Goal: Task Accomplishment & Management: Complete application form

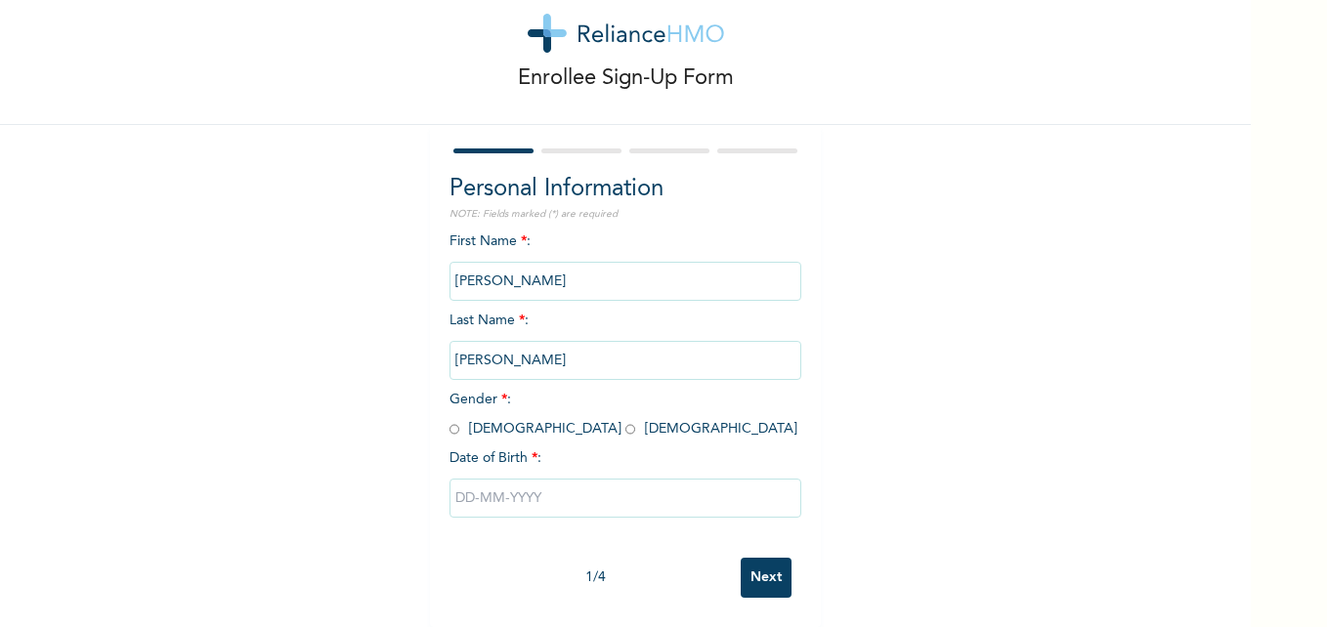
scroll to position [60, 0]
click at [449, 420] on input "radio" at bounding box center [454, 429] width 10 height 19
radio input "true"
click at [497, 490] on input "text" at bounding box center [625, 498] width 352 height 39
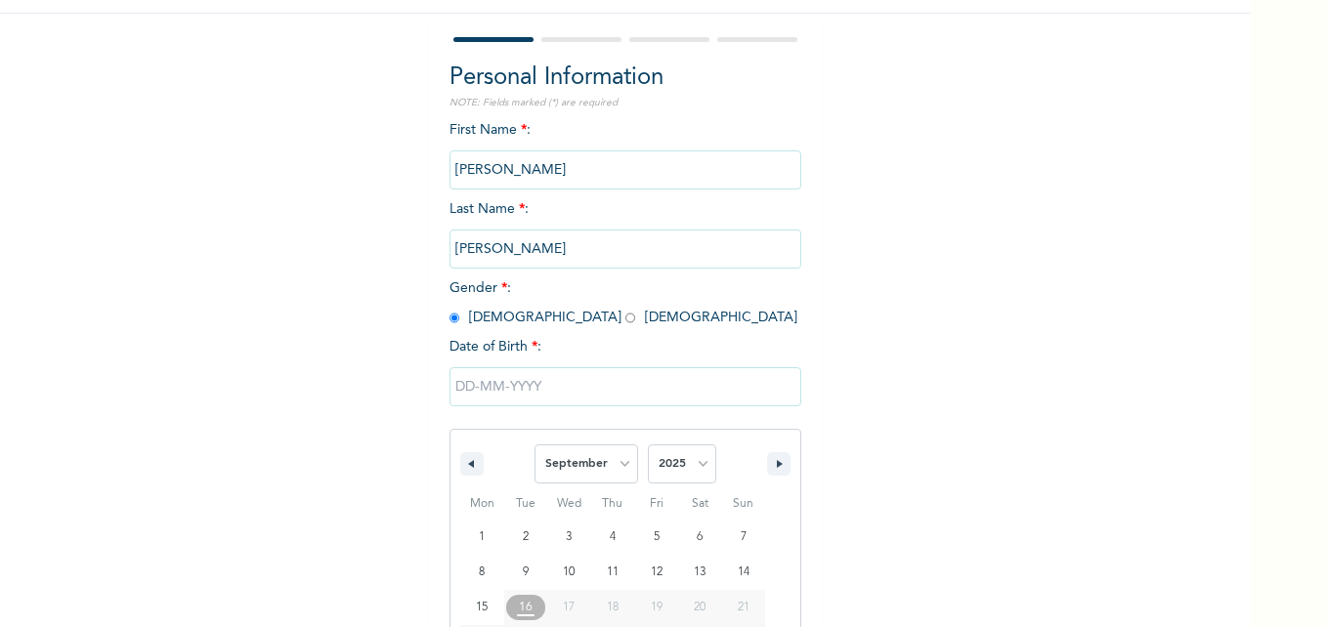
scroll to position [261, 0]
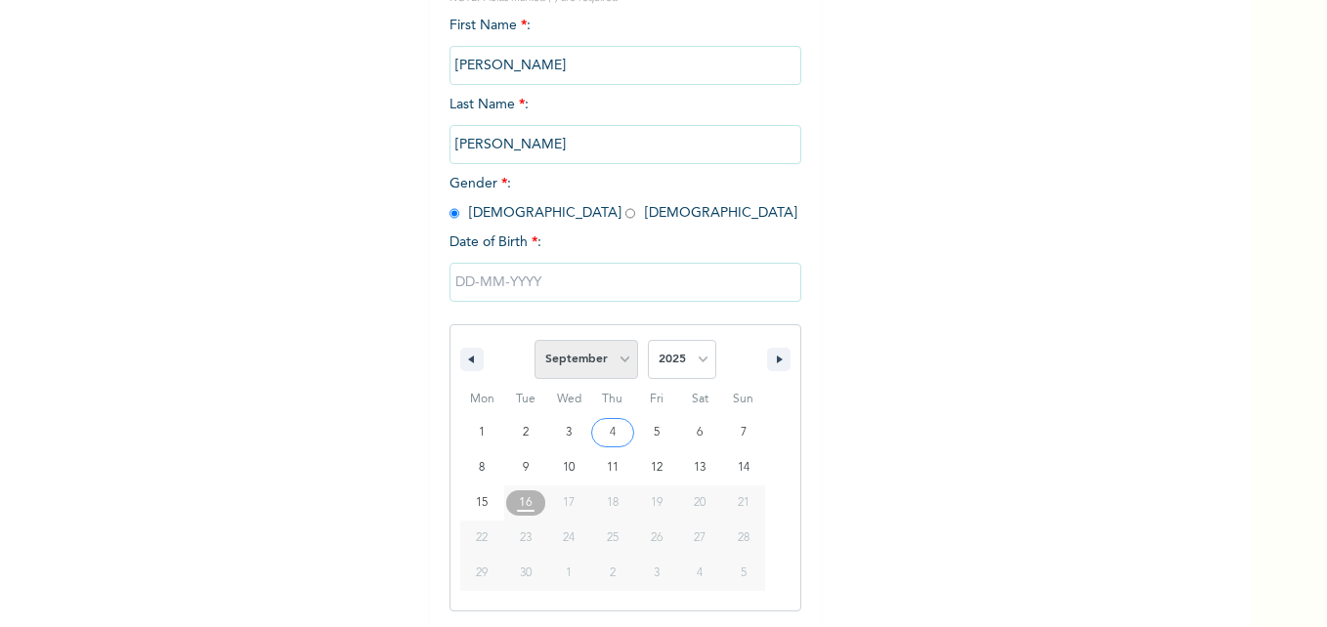
click at [619, 360] on select "January February March April May June July August September October November De…" at bounding box center [587, 359] width 104 height 39
select select "5"
click at [535, 341] on select "January February March April May June July August September October November De…" at bounding box center [587, 359] width 104 height 39
type input "[DATE]"
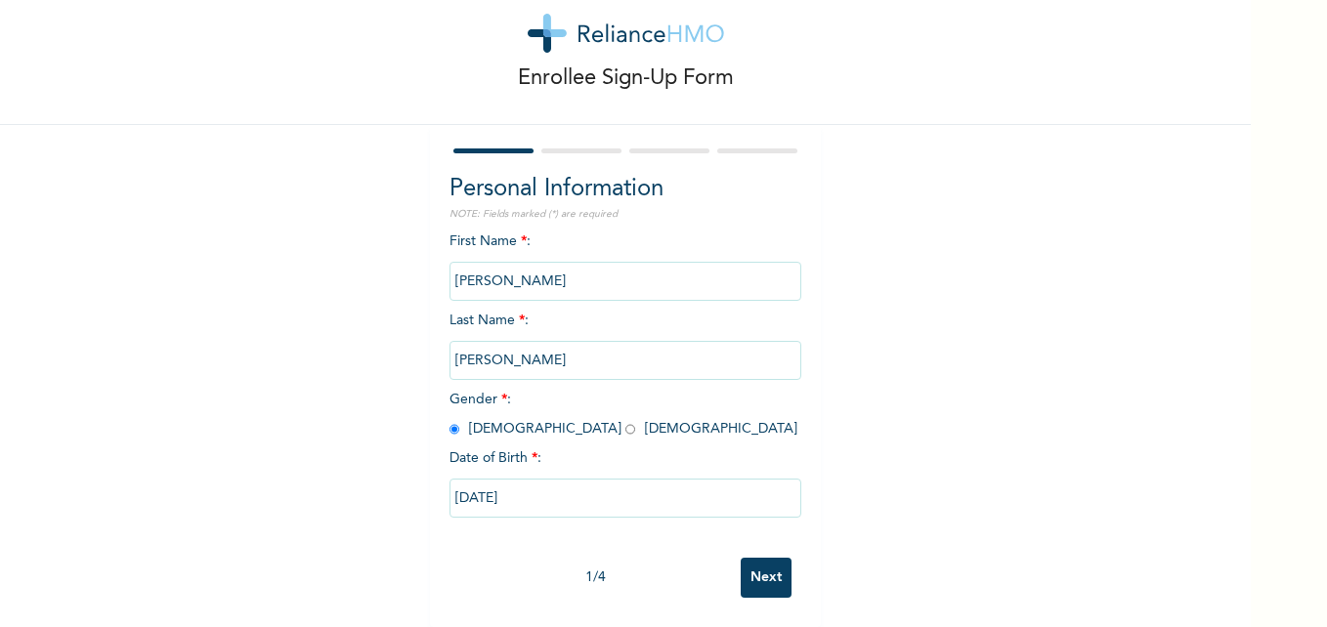
scroll to position [60, 0]
click at [761, 569] on input "Next" at bounding box center [766, 578] width 51 height 40
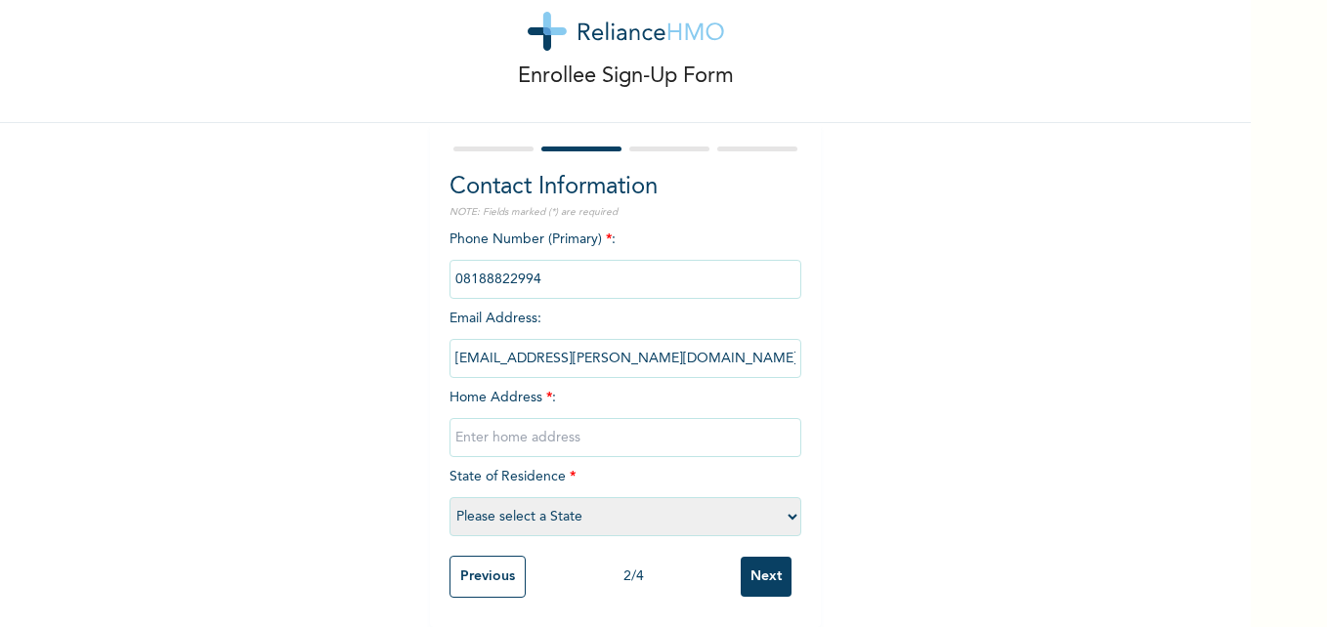
click at [480, 425] on input "text" at bounding box center [625, 437] width 352 height 39
type input "[STREET_ADDRESS][PERSON_NAME]"
click at [484, 509] on select "Please select a State [PERSON_NAME] (FCT) [PERSON_NAME] Ibom [GEOGRAPHIC_DATA] …" at bounding box center [625, 516] width 352 height 39
select select "25"
click at [449, 497] on select "Please select a State [PERSON_NAME] (FCT) [PERSON_NAME] Ibom [GEOGRAPHIC_DATA] …" at bounding box center [625, 516] width 352 height 39
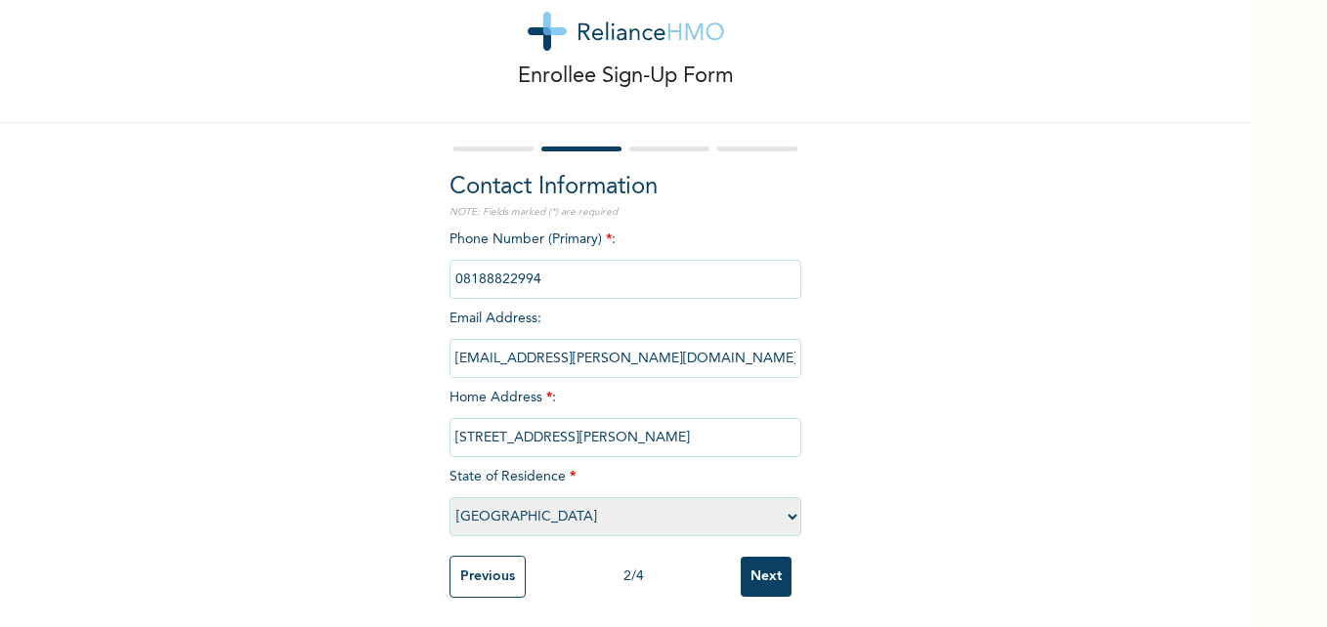
scroll to position [62, 0]
click at [765, 570] on input "Next" at bounding box center [766, 577] width 51 height 40
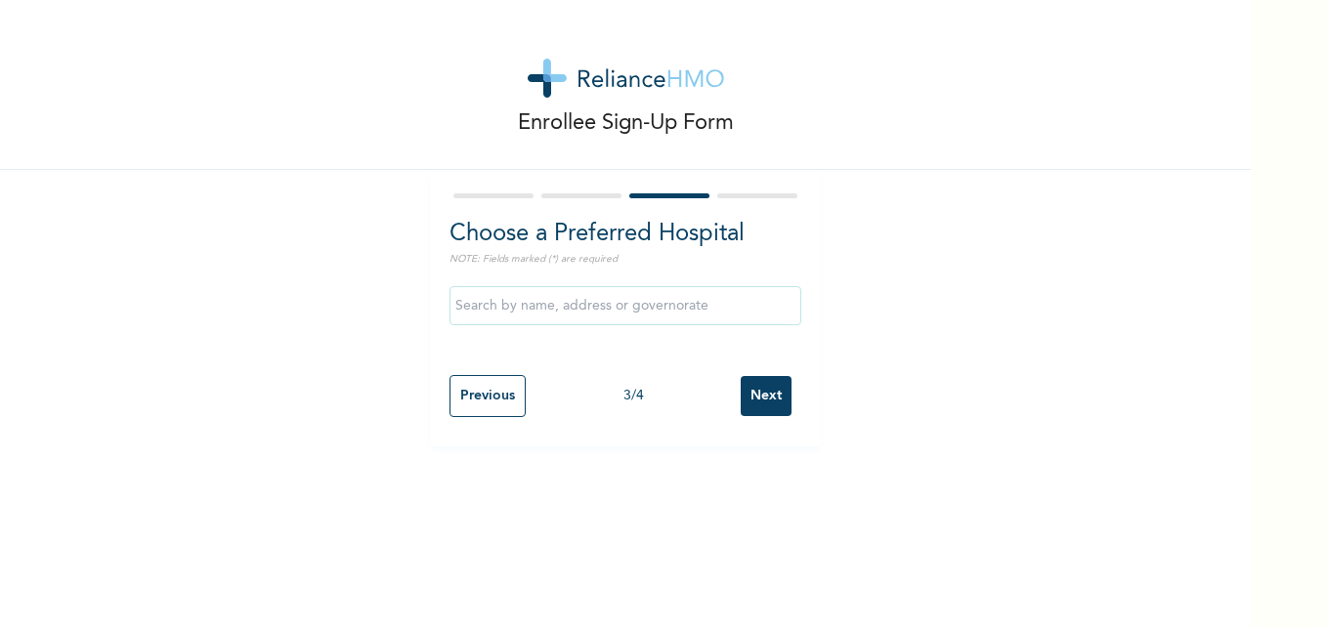
click at [509, 303] on input "text" at bounding box center [625, 305] width 352 height 39
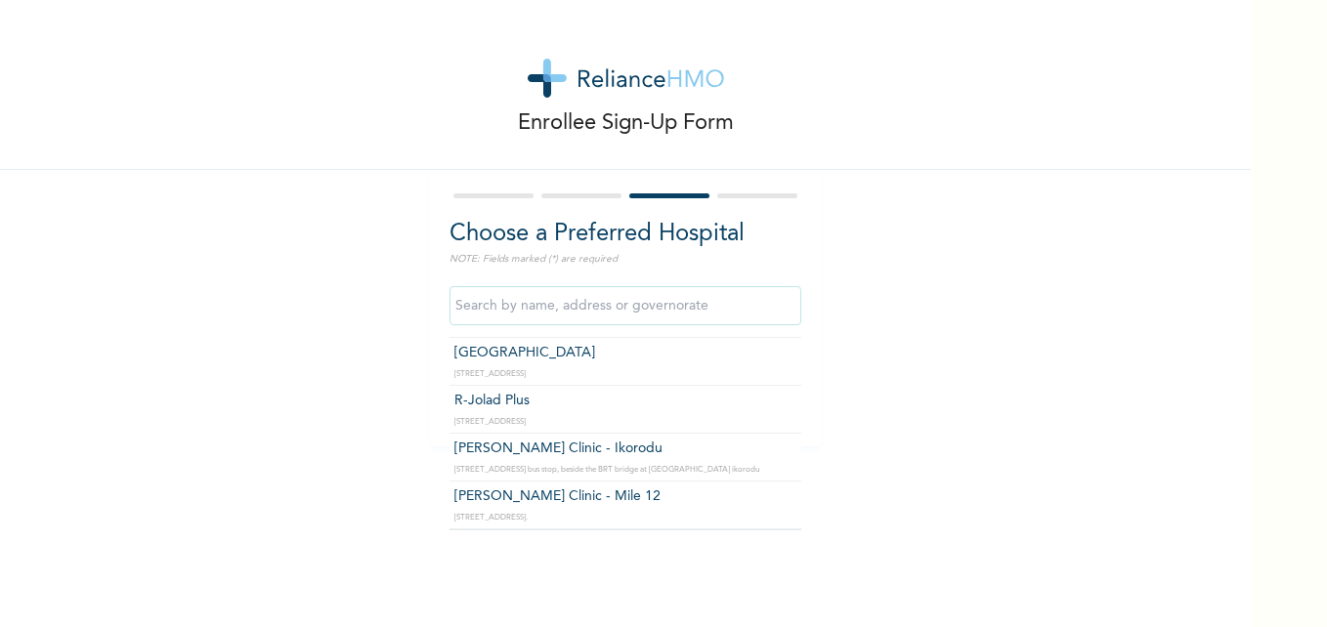
scroll to position [110, 0]
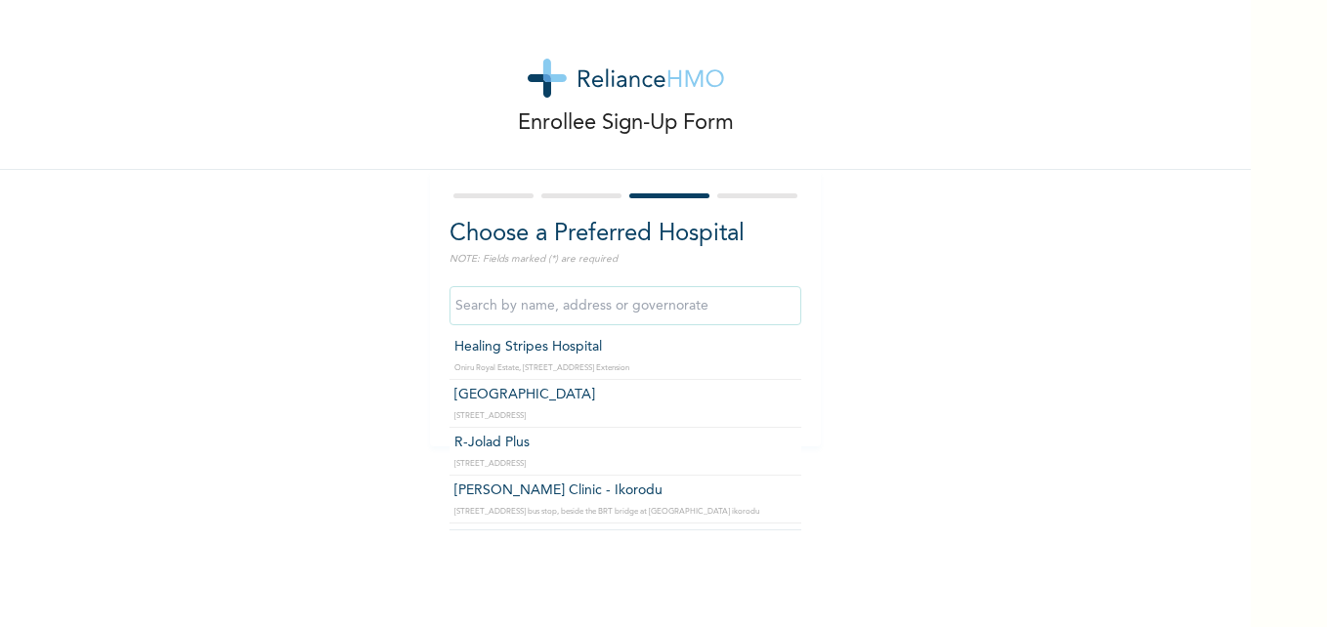
type input "R-Jolad Plus"
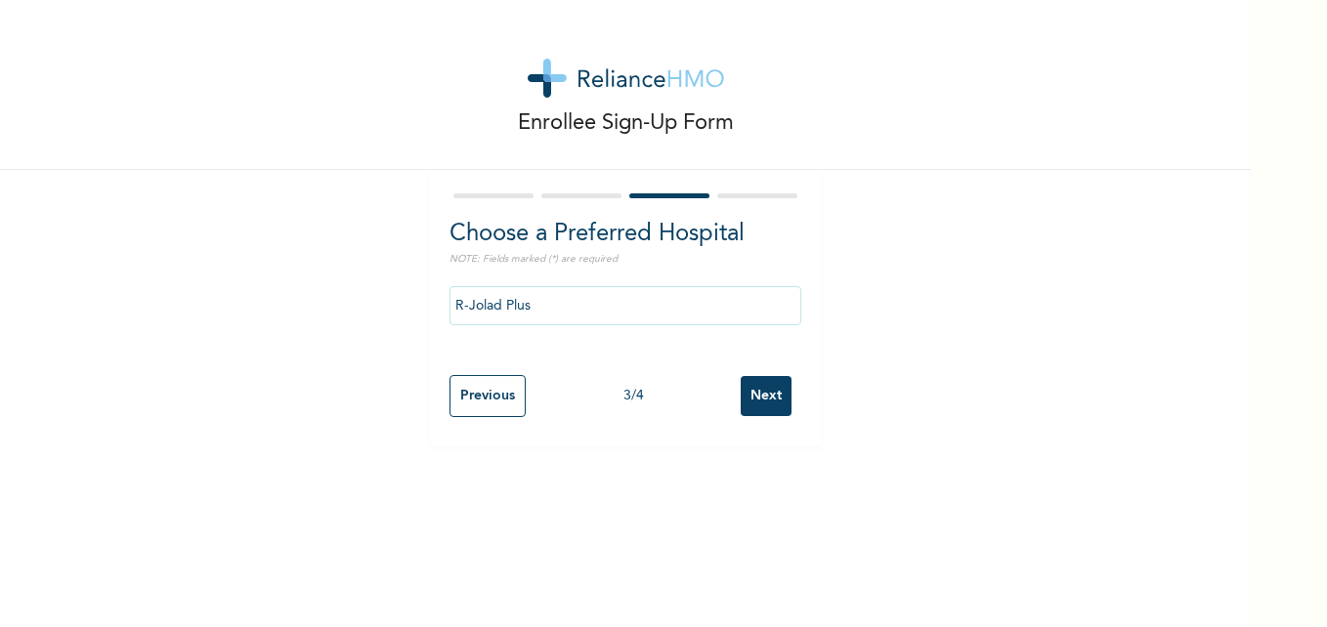
click at [750, 388] on input "Next" at bounding box center [766, 396] width 51 height 40
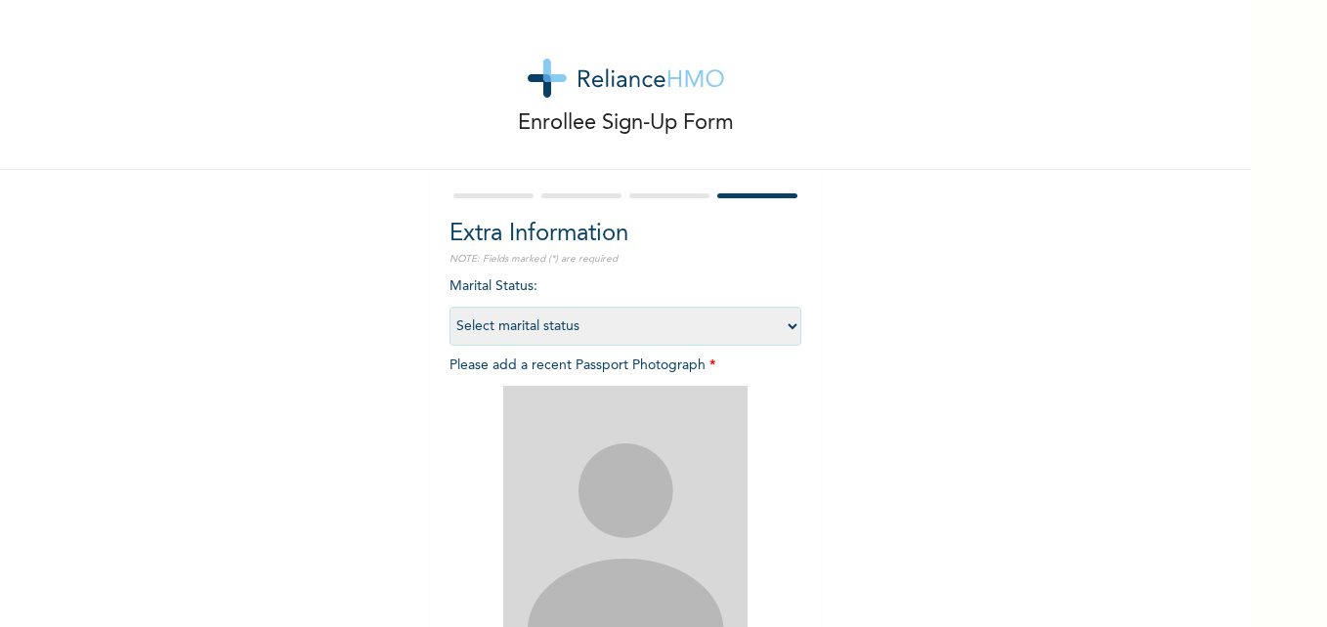
click at [495, 335] on select "Select marital status [DEMOGRAPHIC_DATA] Married [DEMOGRAPHIC_DATA] Widow/[DEMO…" at bounding box center [625, 326] width 352 height 39
select select "2"
click at [449, 307] on select "Select marital status [DEMOGRAPHIC_DATA] Married [DEMOGRAPHIC_DATA] Widow/[DEMO…" at bounding box center [625, 326] width 352 height 39
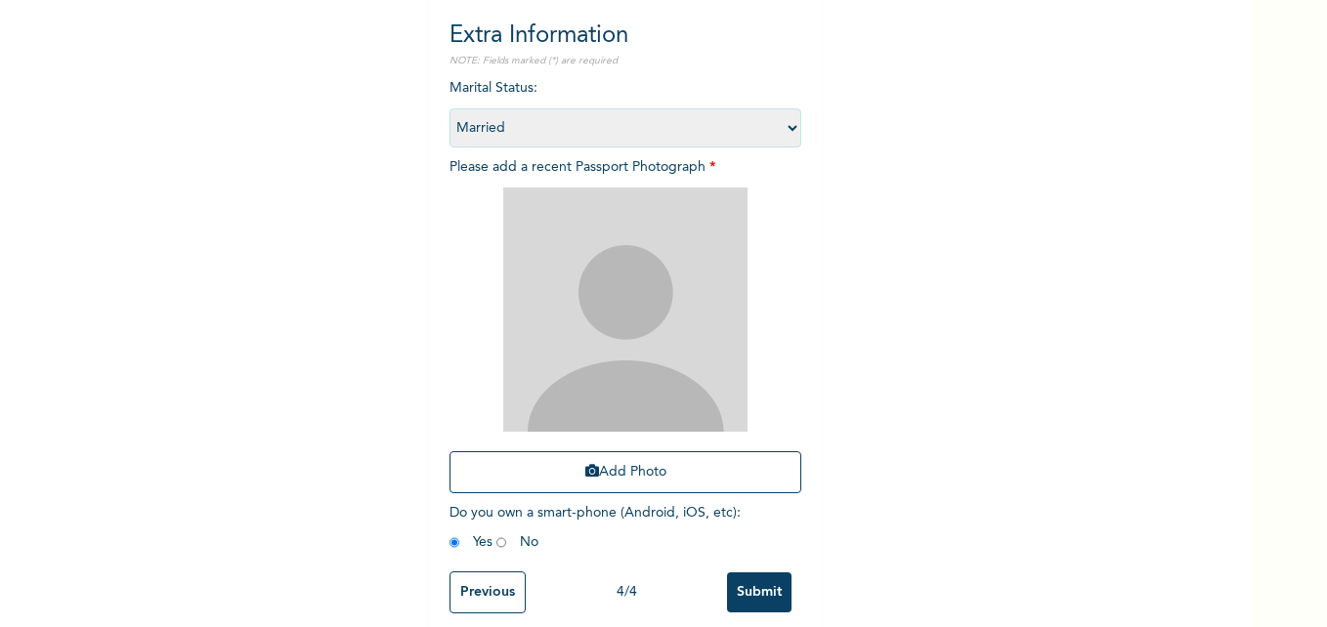
scroll to position [200, 0]
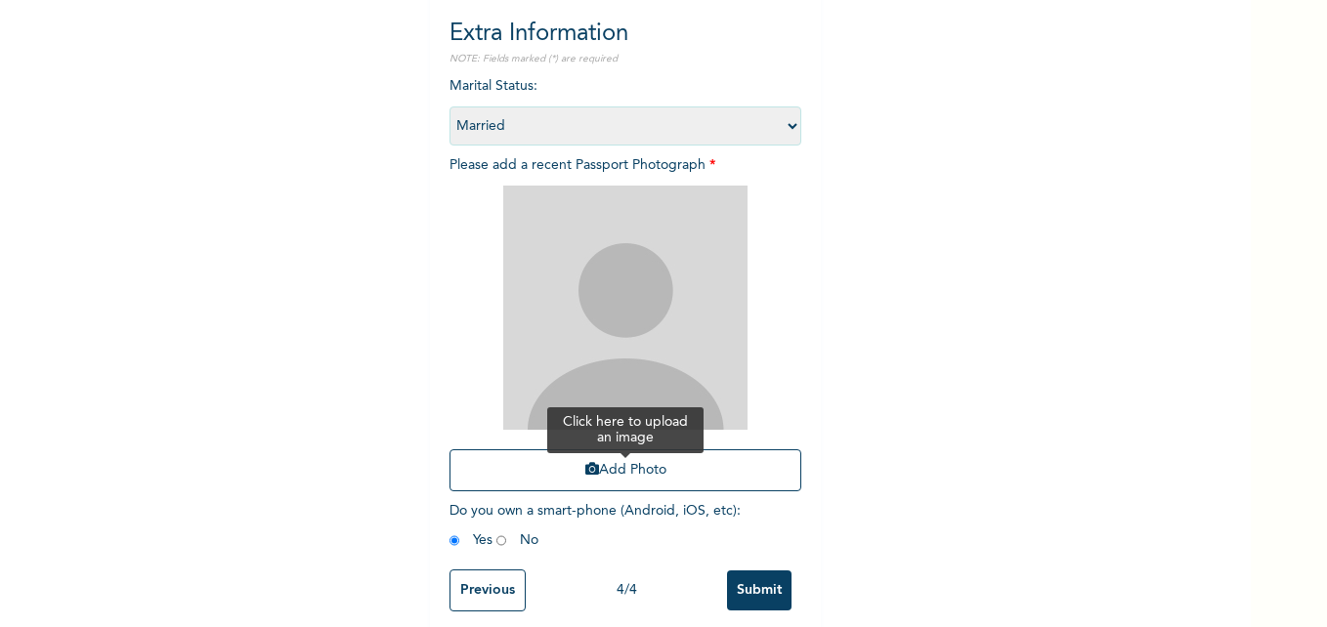
click at [537, 457] on button "Add Photo" at bounding box center [625, 470] width 352 height 42
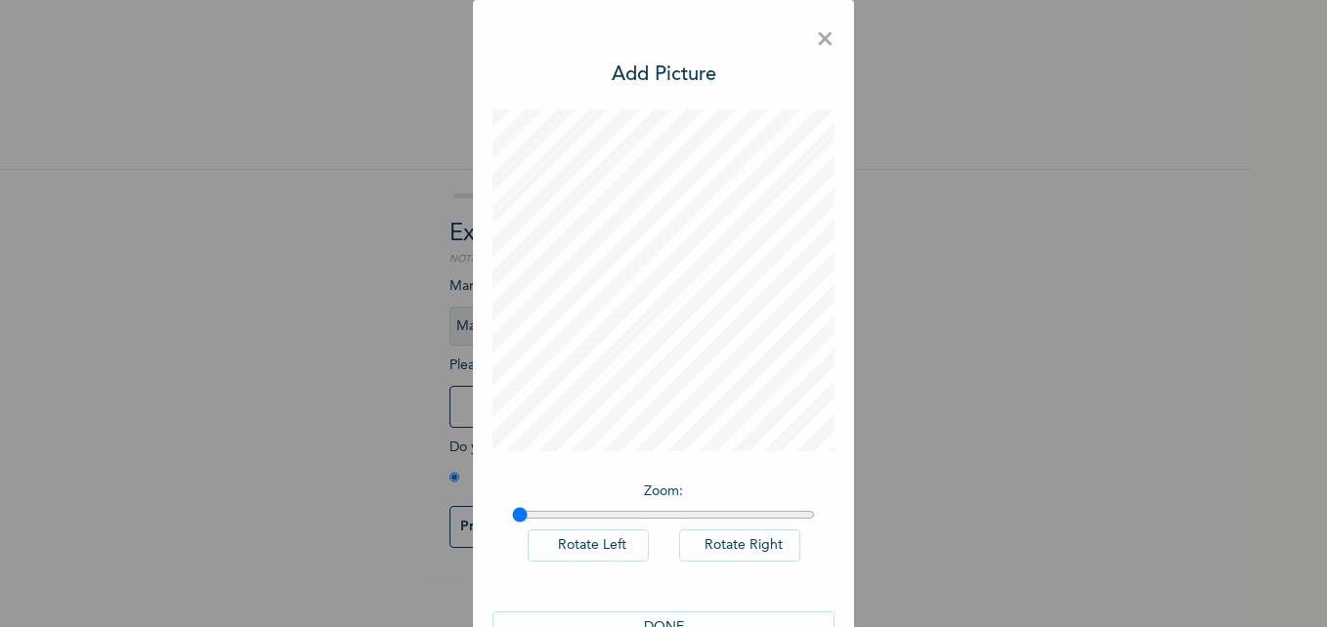
scroll to position [0, 0]
click at [822, 36] on span "×" at bounding box center [825, 40] width 19 height 41
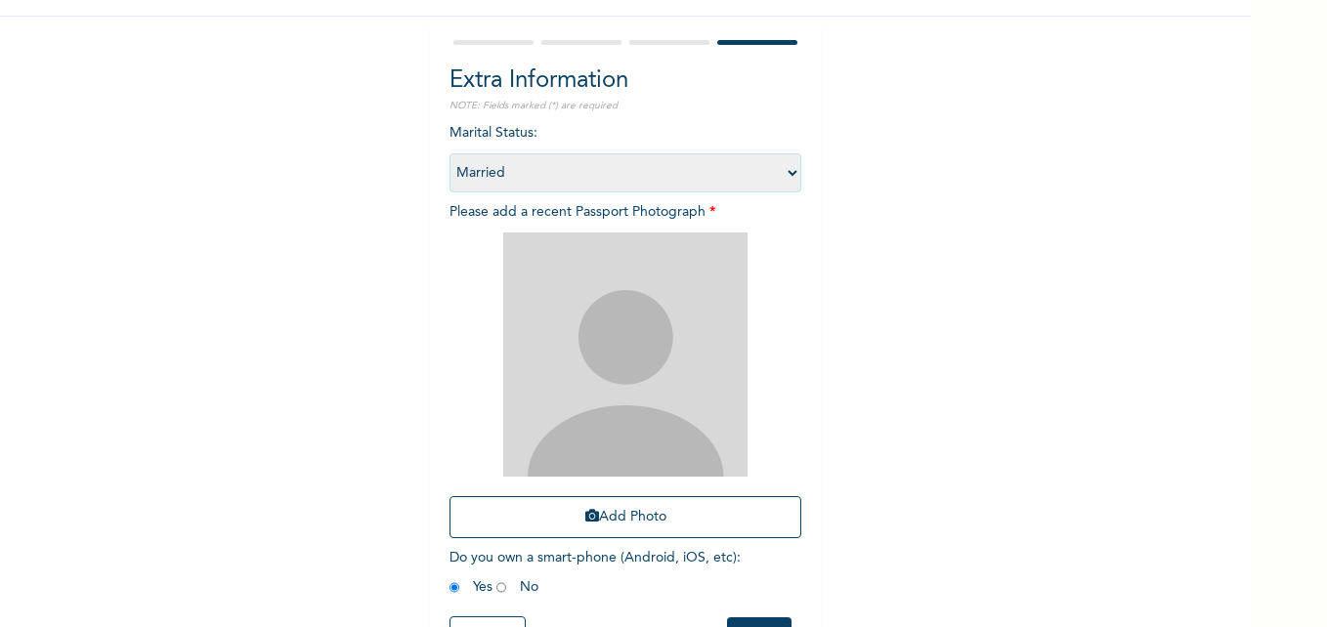
scroll to position [161, 0]
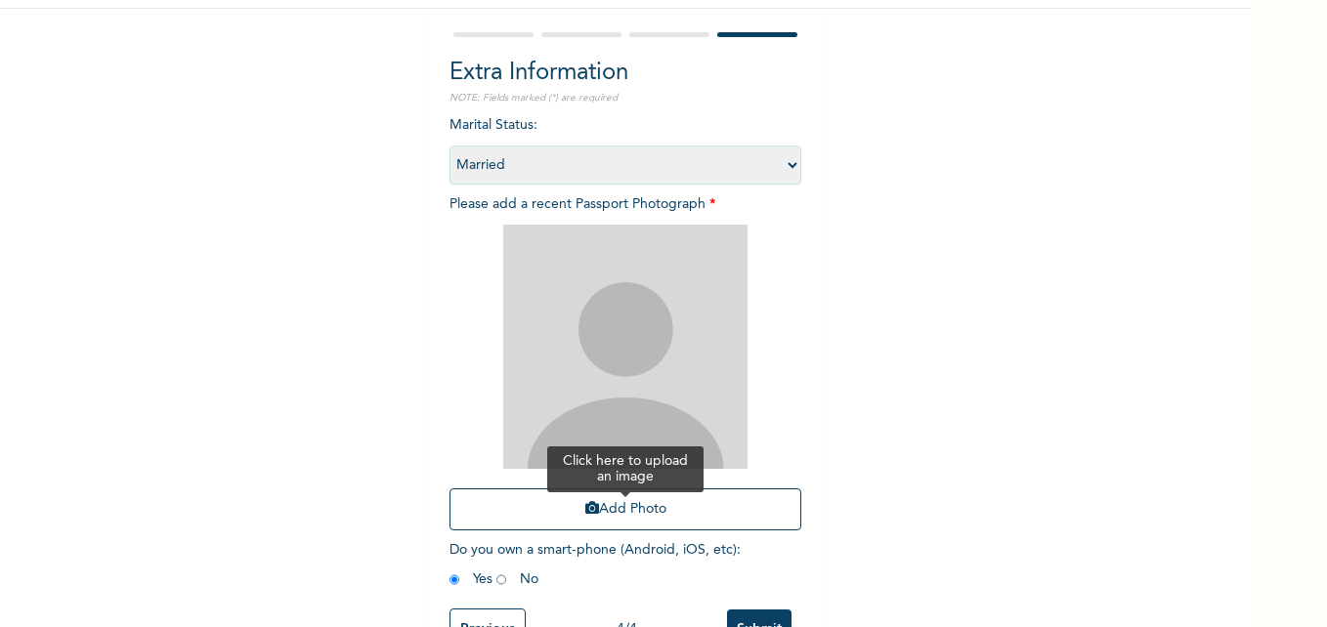
click at [497, 511] on button "Add Photo" at bounding box center [625, 510] width 352 height 42
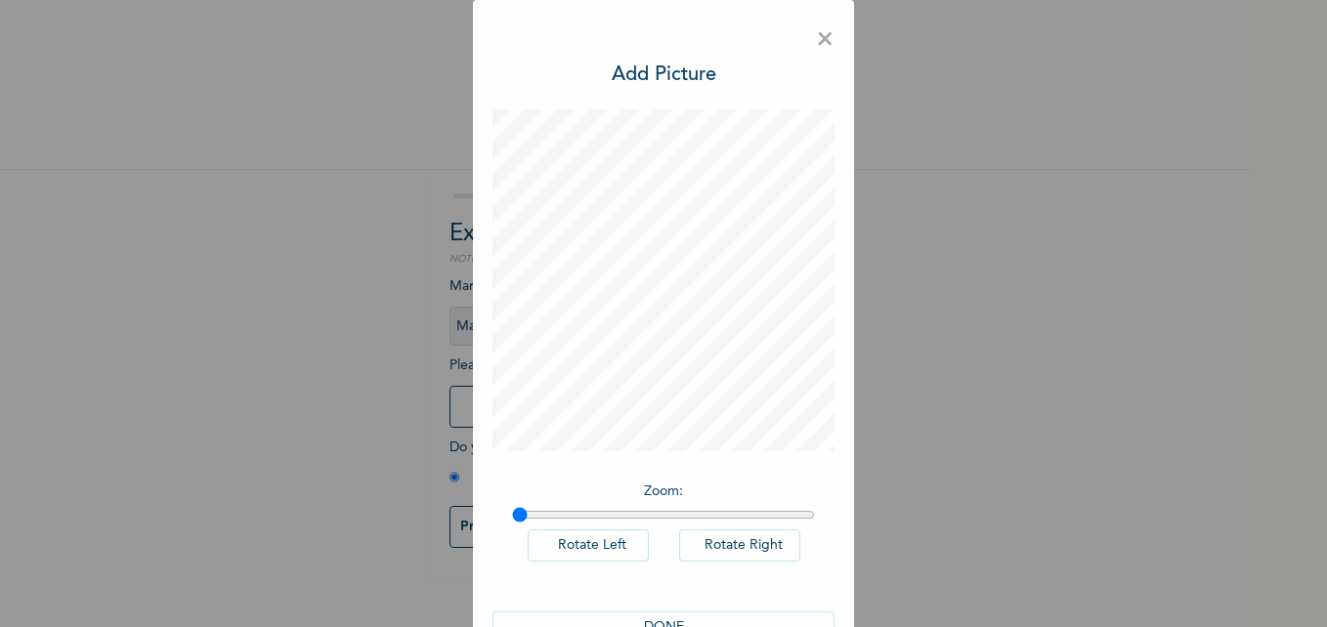
scroll to position [55, 0]
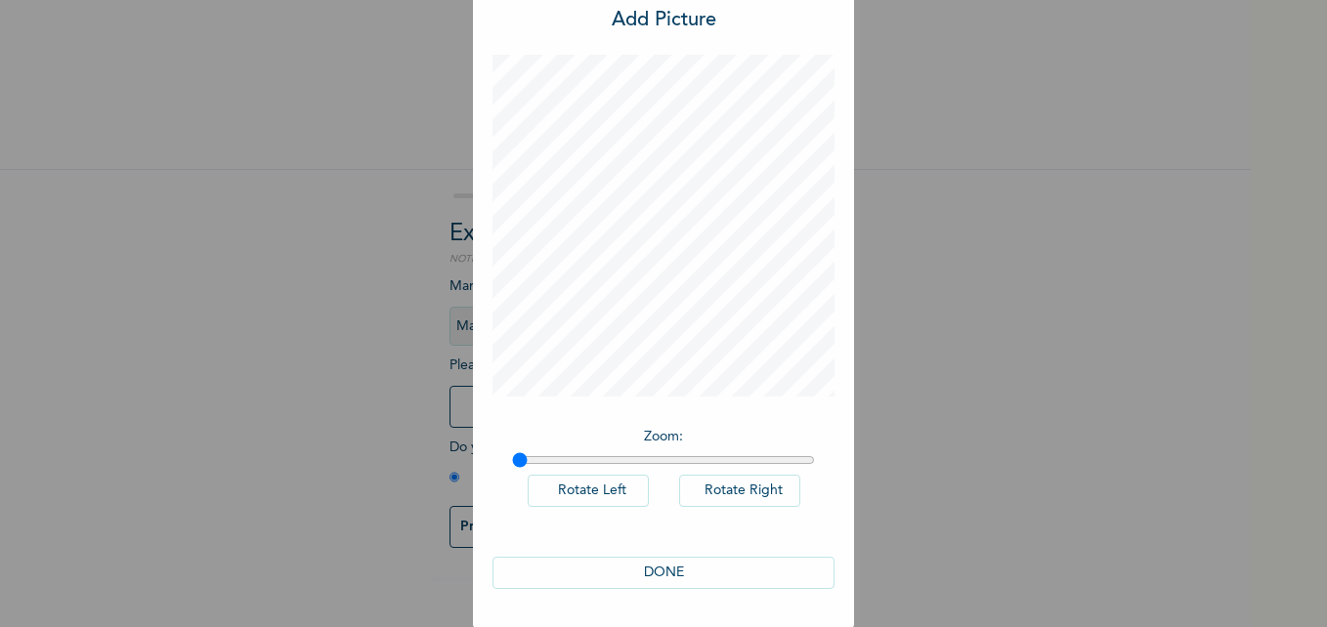
click at [561, 570] on button "DONE" at bounding box center [663, 573] width 342 height 32
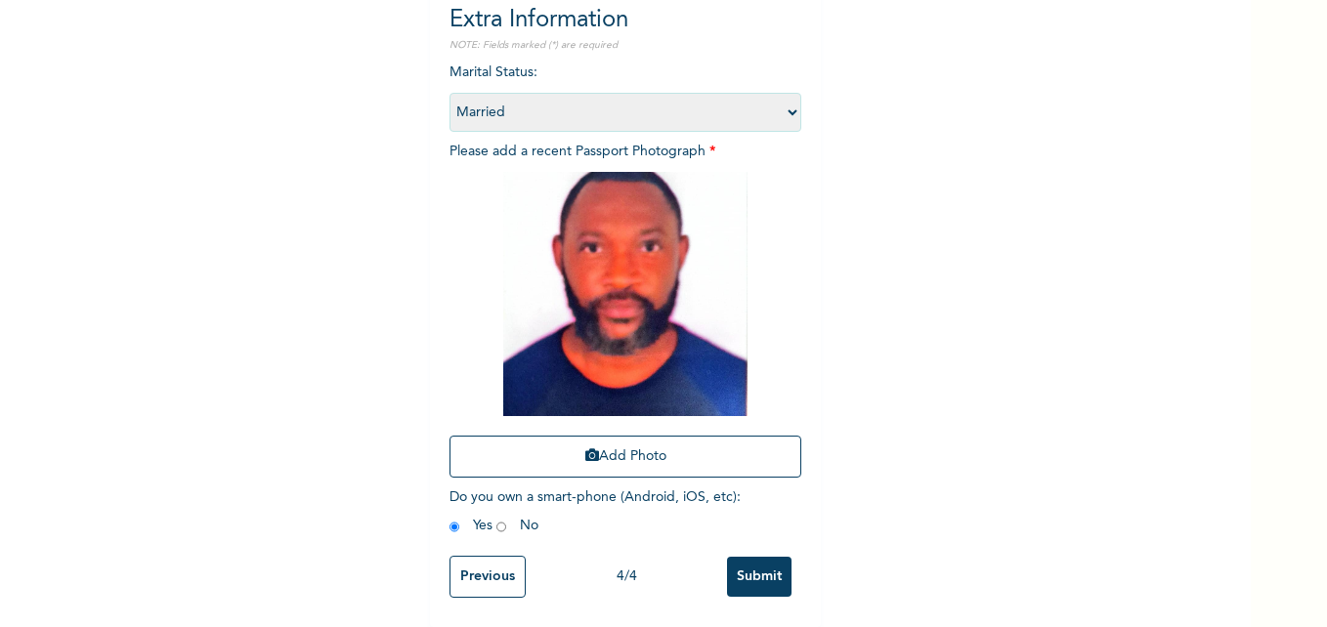
scroll to position [229, 0]
click at [739, 557] on input "Submit" at bounding box center [759, 577] width 64 height 40
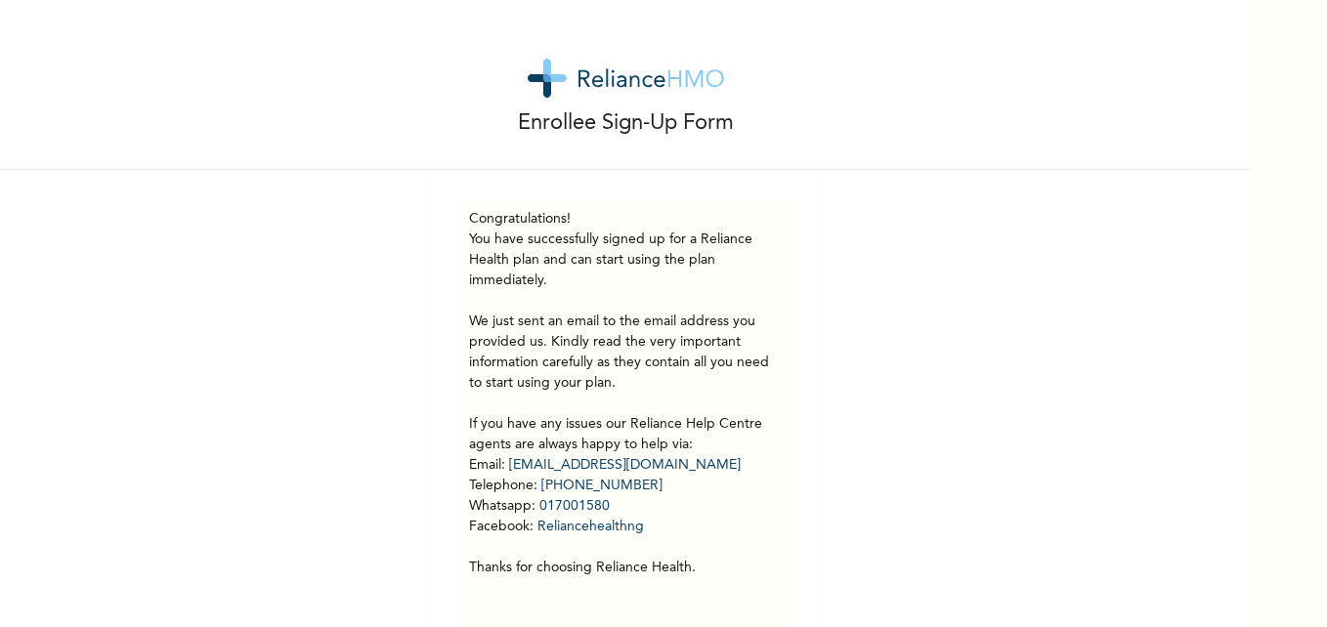
scroll to position [46, 0]
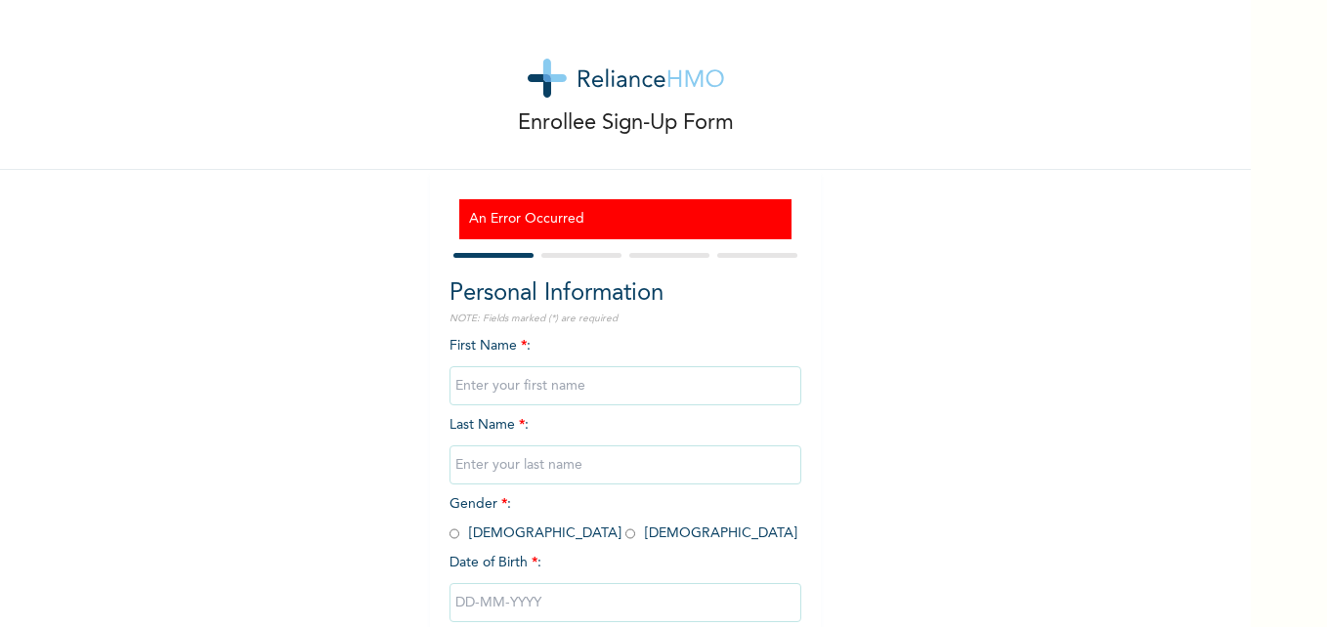
scroll to position [119, 0]
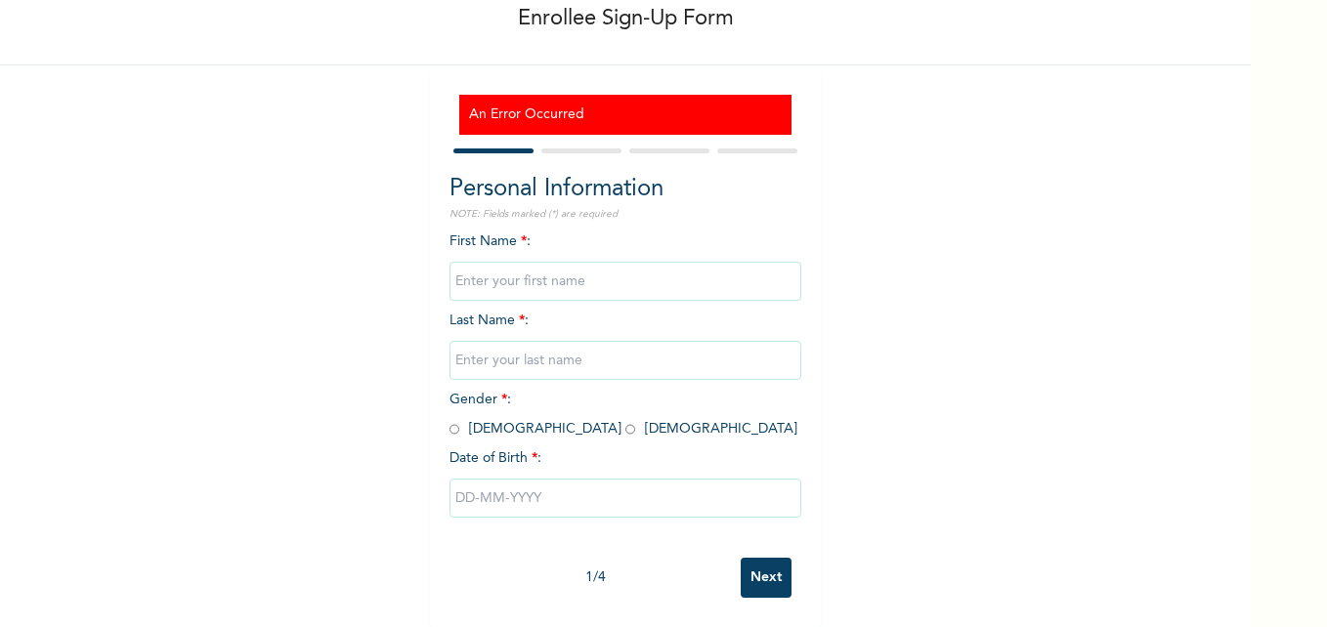
click at [572, 270] on input "text" at bounding box center [625, 281] width 352 height 39
type input "Adesola"
click at [624, 342] on input "Sey" at bounding box center [625, 360] width 352 height 39
type input "Seyi - Balogun"
click at [625, 423] on input "radio" at bounding box center [630, 429] width 10 height 19
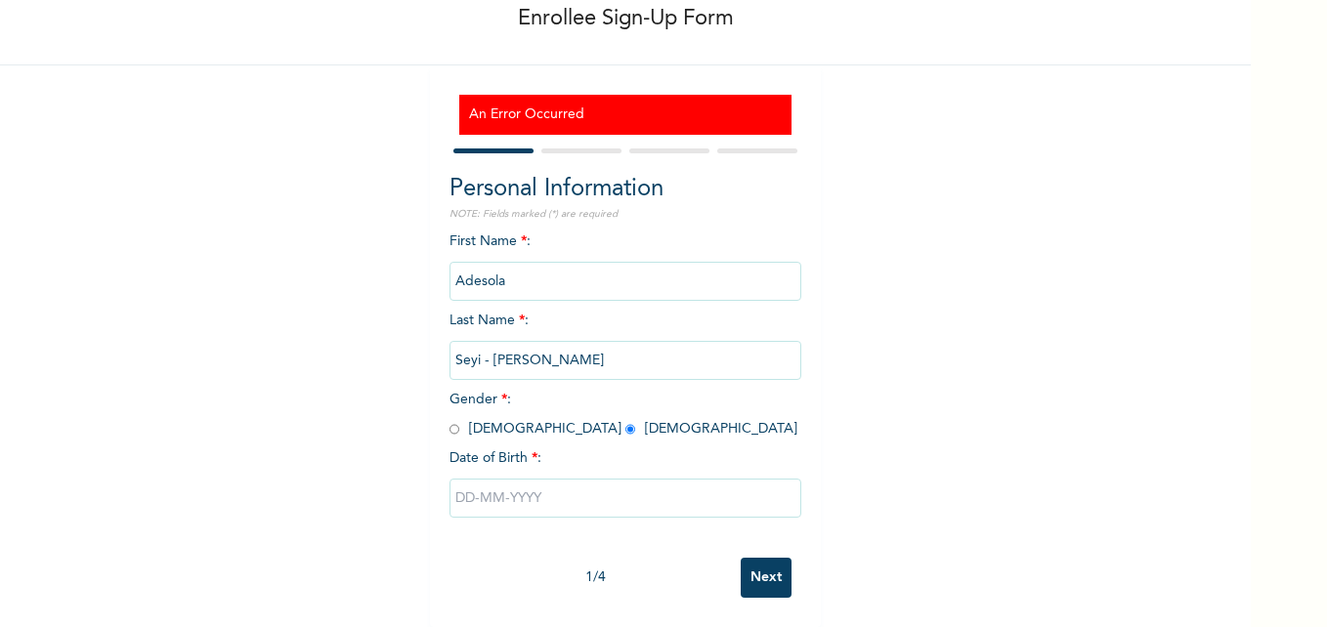
radio input "true"
click at [481, 482] on input "text" at bounding box center [625, 498] width 352 height 39
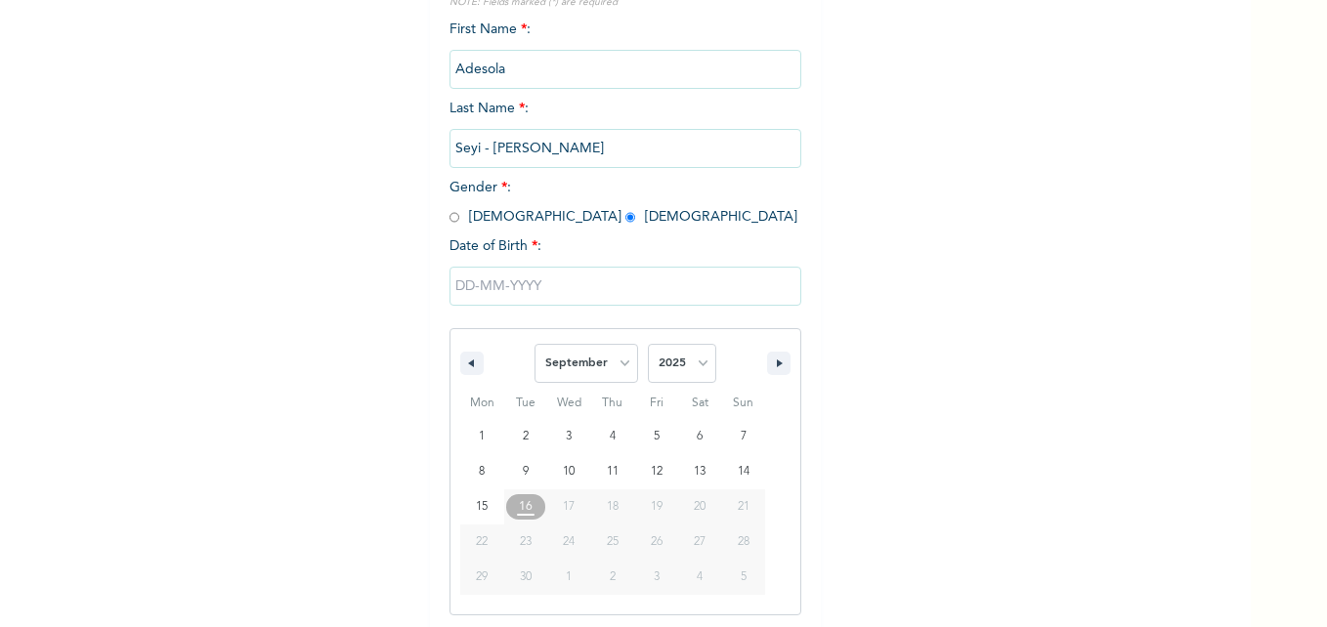
scroll to position [321, 0]
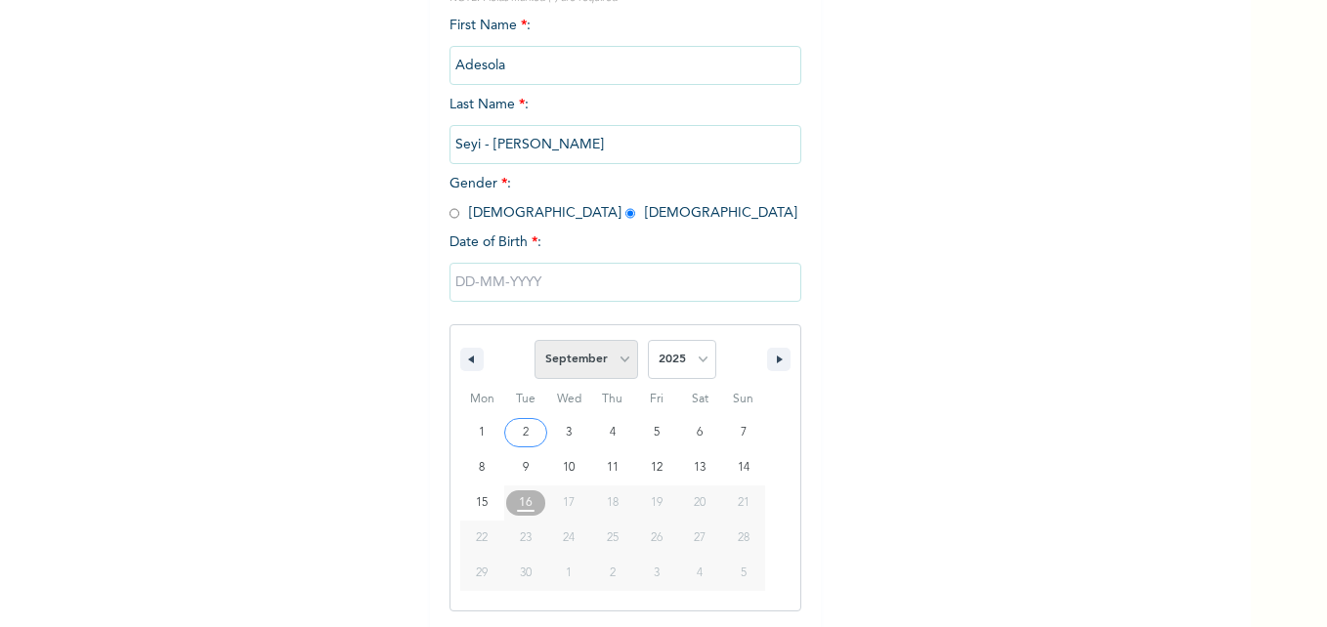
click at [622, 367] on select "January February March April May June July August September October November De…" at bounding box center [587, 359] width 104 height 39
click at [535, 341] on select "January February March April May June July August September October November De…" at bounding box center [587, 359] width 104 height 39
click at [621, 358] on select "January February March April May June July August September October November De…" at bounding box center [587, 359] width 104 height 39
select select "7"
click at [535, 341] on select "January February March April May June July August September October November De…" at bounding box center [587, 359] width 104 height 39
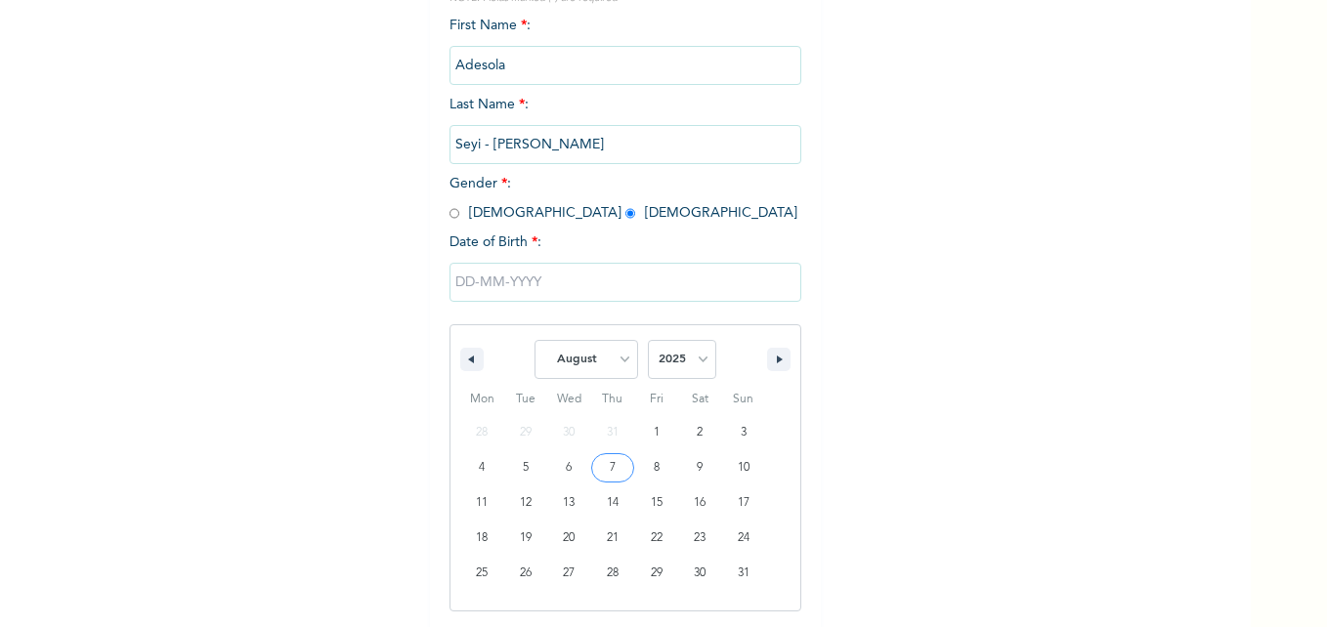
type input "08/07/2025"
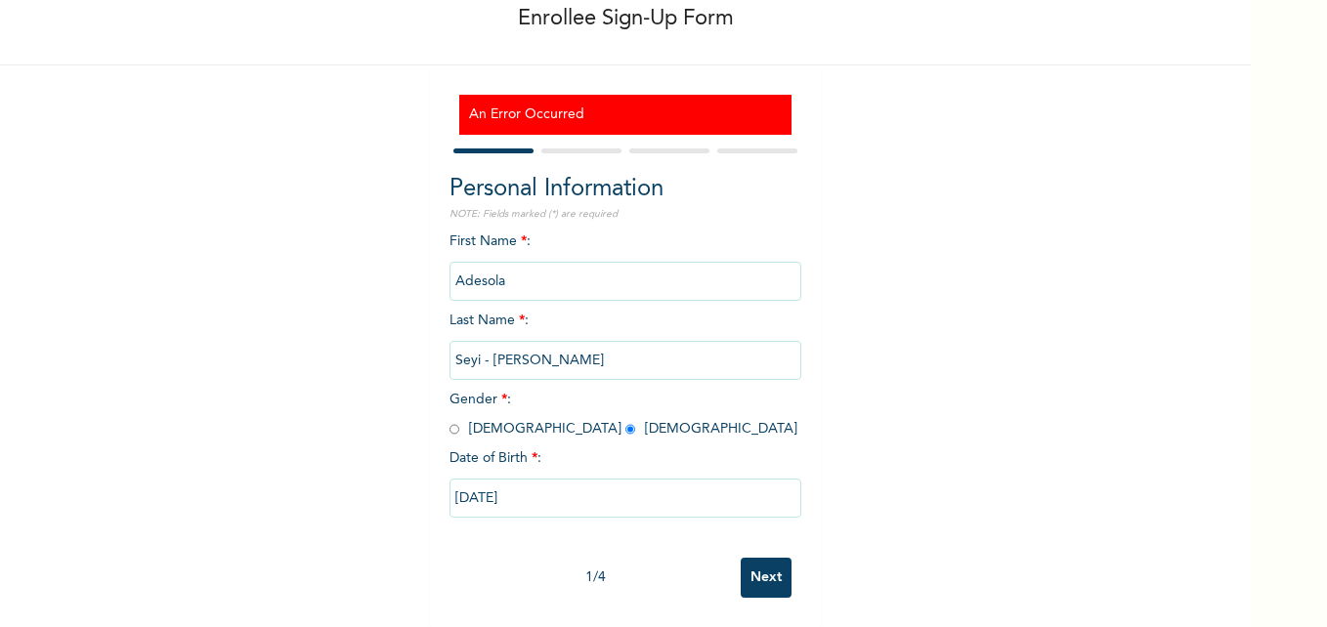
click at [577, 479] on input "08/07/2025" at bounding box center [625, 498] width 352 height 39
select select "7"
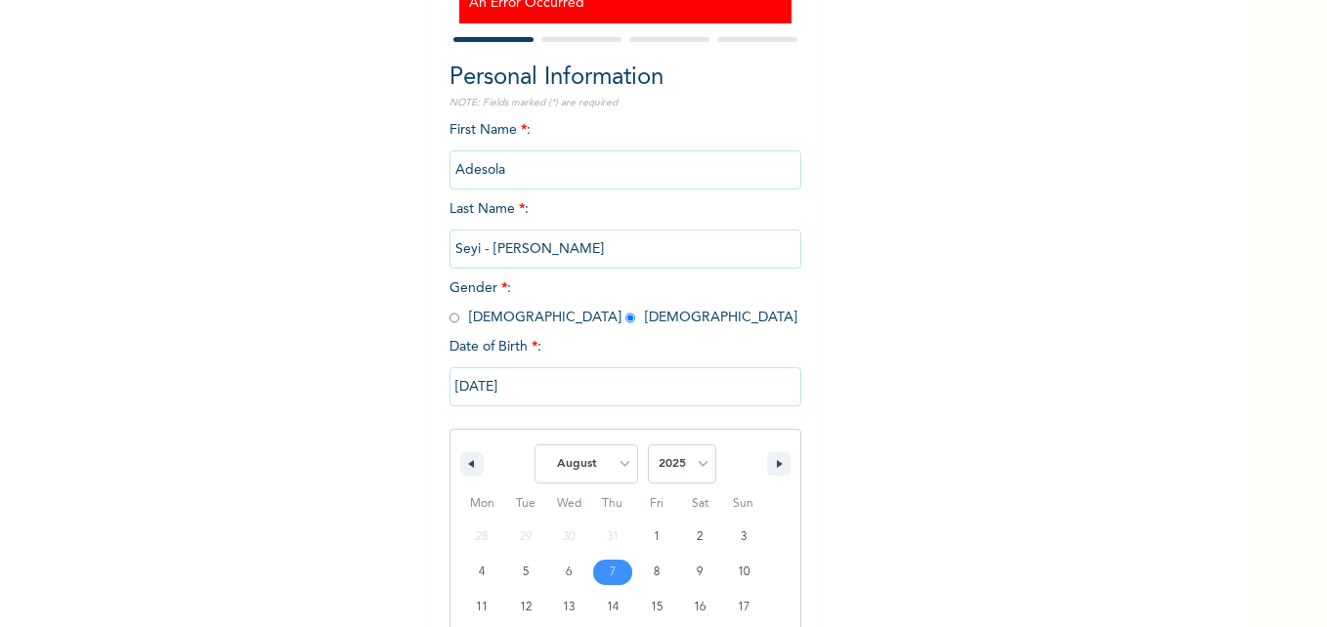
scroll to position [321, 0]
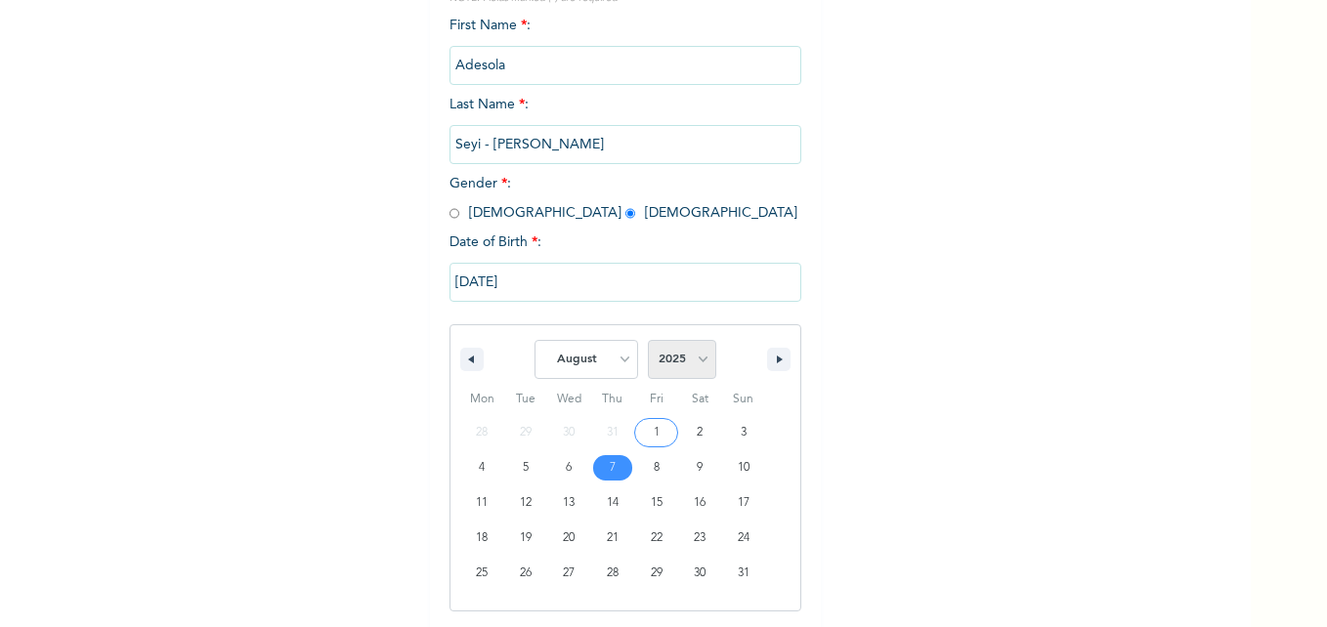
click at [701, 357] on select "2025 2024 2023 2022 2021 2020 2019 2018 2017 2016 2015 2014 2013 2012 2011 2010…" at bounding box center [682, 359] width 68 height 39
select select "1982"
click at [648, 341] on select "2025 2024 2023 2022 2021 2020 2019 2018 2017 2016 2015 2014 2013 2012 2011 2010…" at bounding box center [682, 359] width 68 height 39
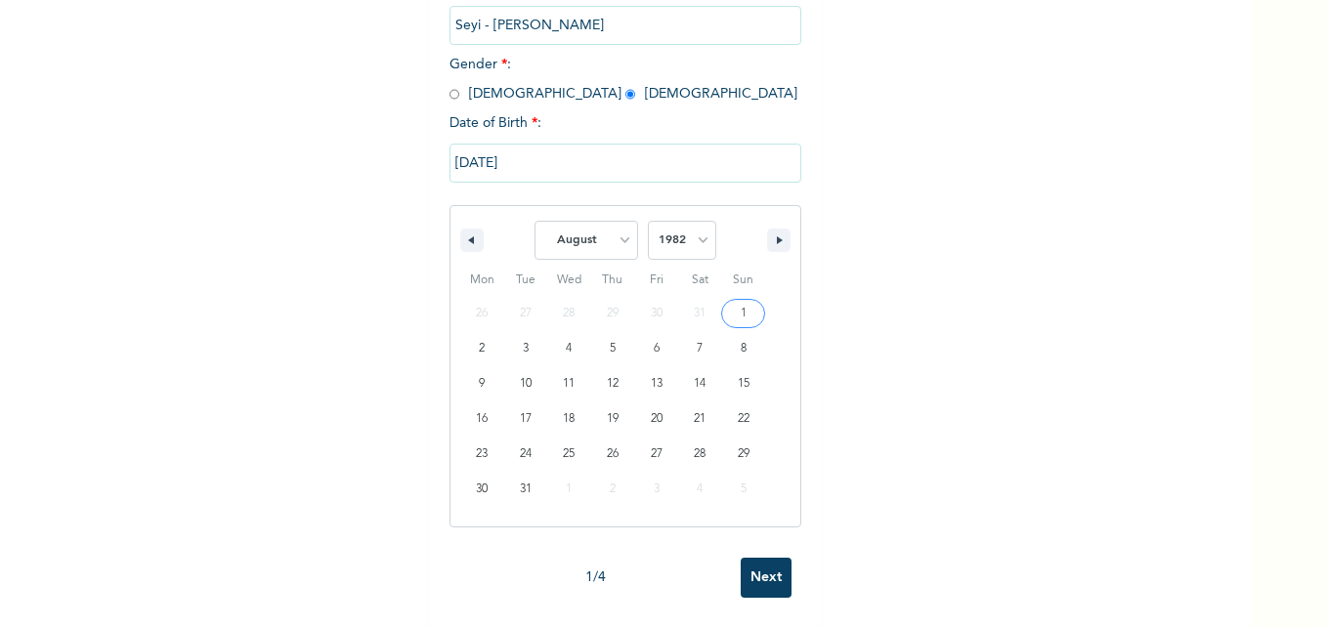
scroll to position [455, 0]
click at [759, 572] on input "Next" at bounding box center [766, 578] width 51 height 40
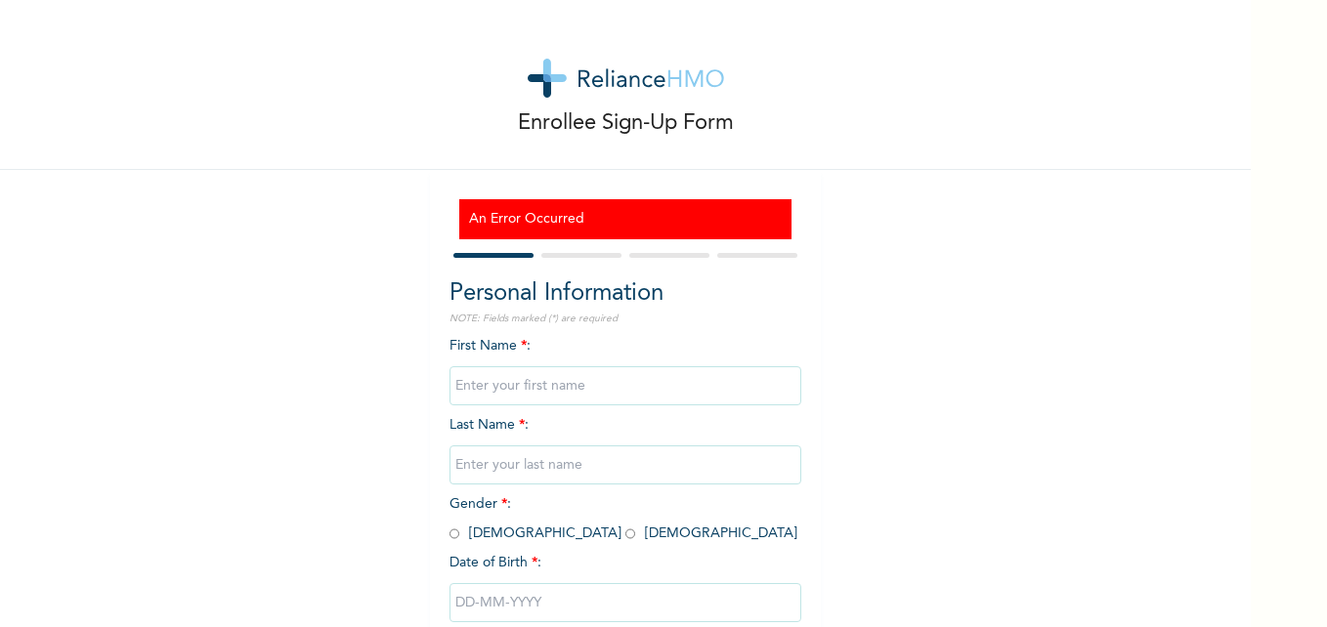
scroll to position [119, 0]
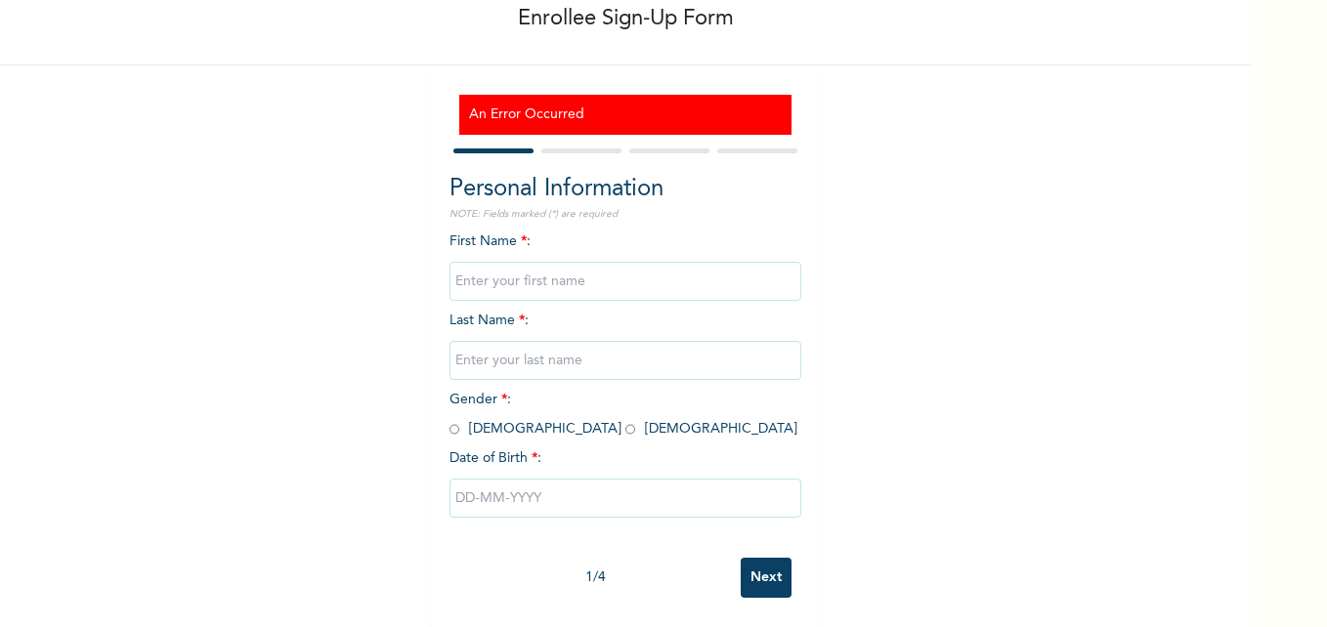
click at [478, 265] on input "text" at bounding box center [625, 281] width 352 height 39
type input "Adesola"
type input "Seyi - [PERSON_NAME]"
click at [625, 420] on input "radio" at bounding box center [630, 429] width 10 height 19
radio input "true"
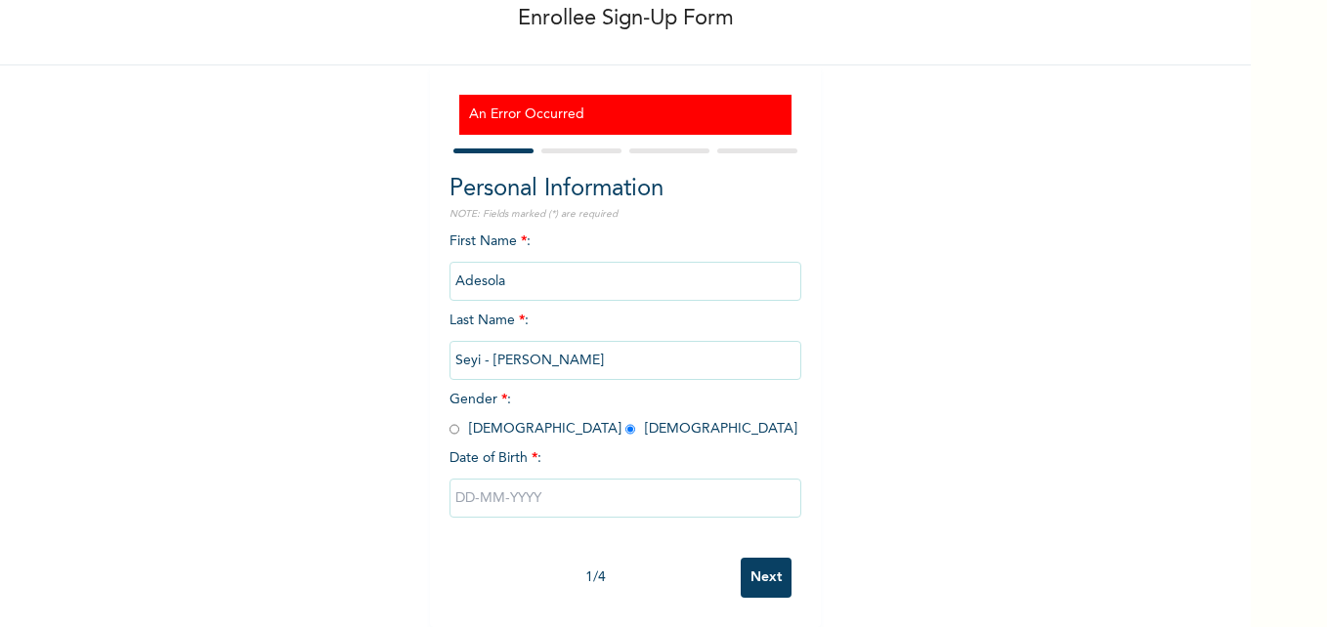
click at [537, 495] on input "text" at bounding box center [625, 498] width 352 height 39
select select "8"
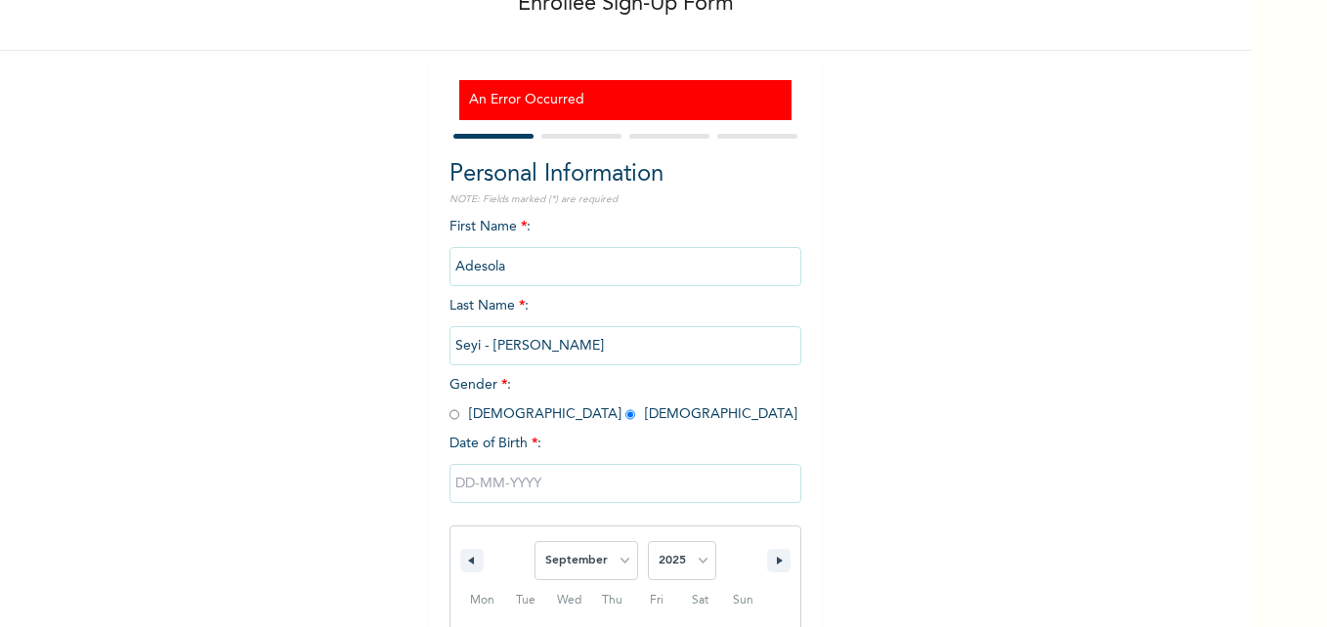
scroll to position [321, 0]
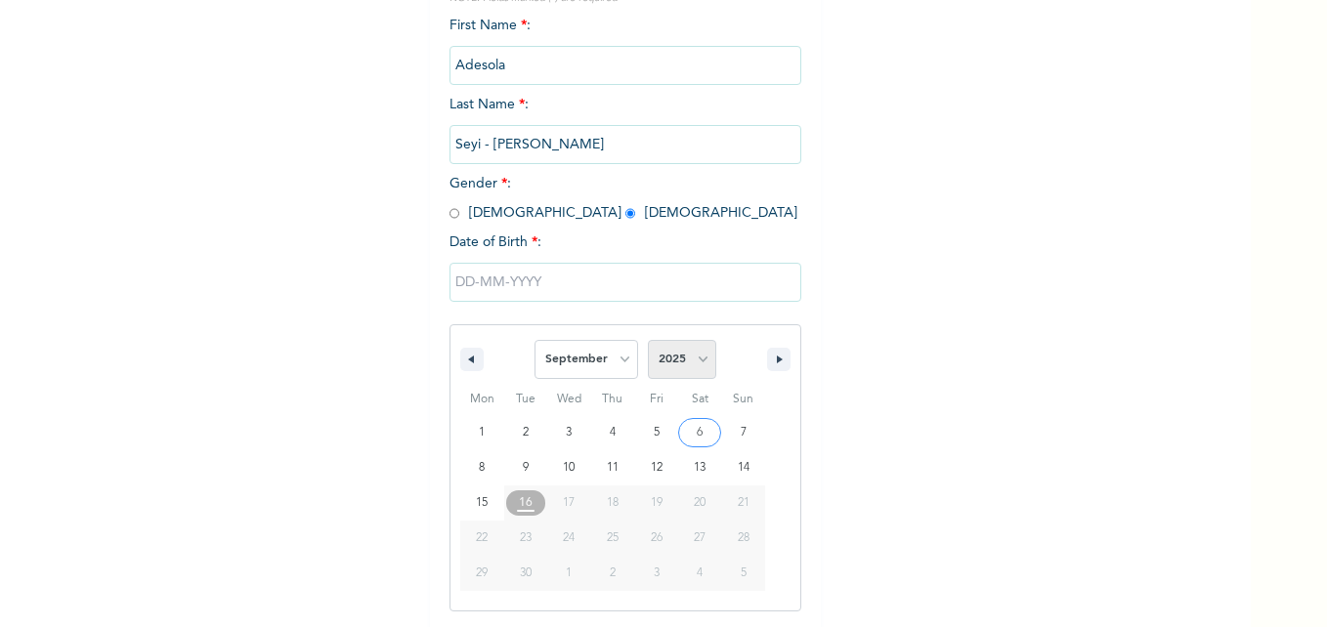
click at [691, 375] on select "2025 2024 2023 2022 2021 2020 2019 2018 2017 2016 2015 2014 2013 2012 2011 2010…" at bounding box center [682, 359] width 68 height 39
select select "1982"
click at [648, 341] on select "2025 2024 2023 2022 2021 2020 2019 2018 2017 2016 2015 2014 2013 2012 2011 2010…" at bounding box center [682, 359] width 68 height 39
click at [620, 364] on select "January February March April May June July August September October November De…" at bounding box center [587, 359] width 104 height 39
select select "7"
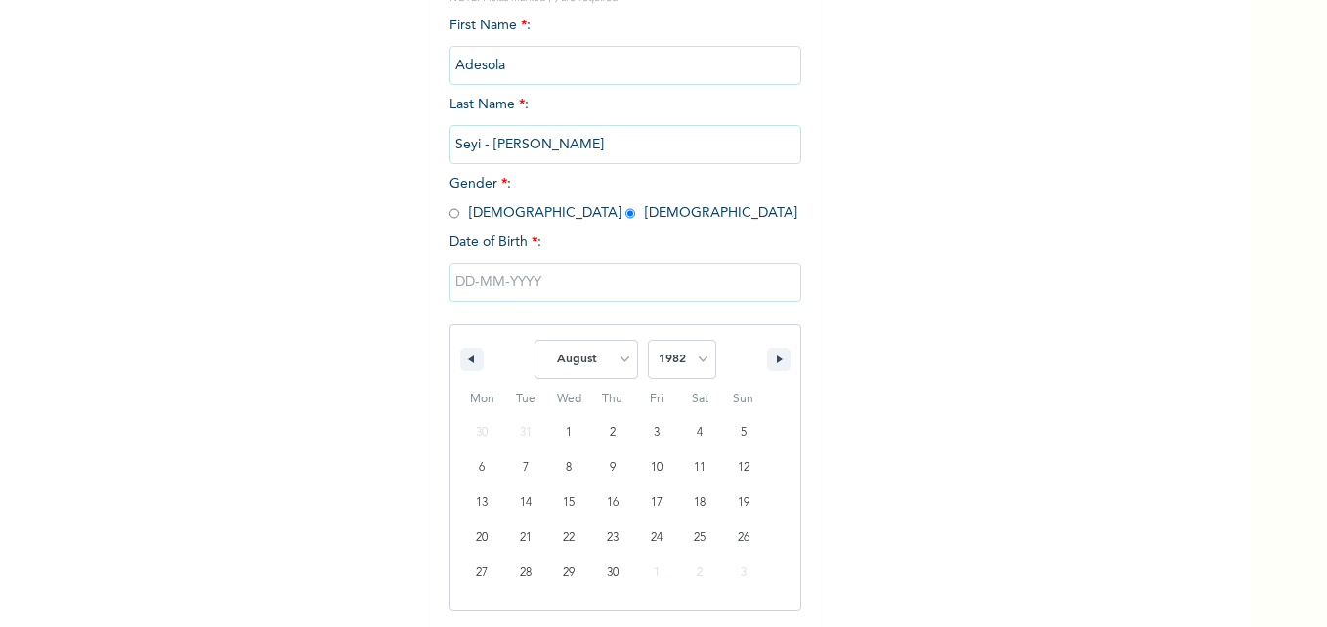
click at [535, 341] on select "January February March April May June July August September October November De…" at bounding box center [587, 359] width 104 height 39
type input "[DATE]"
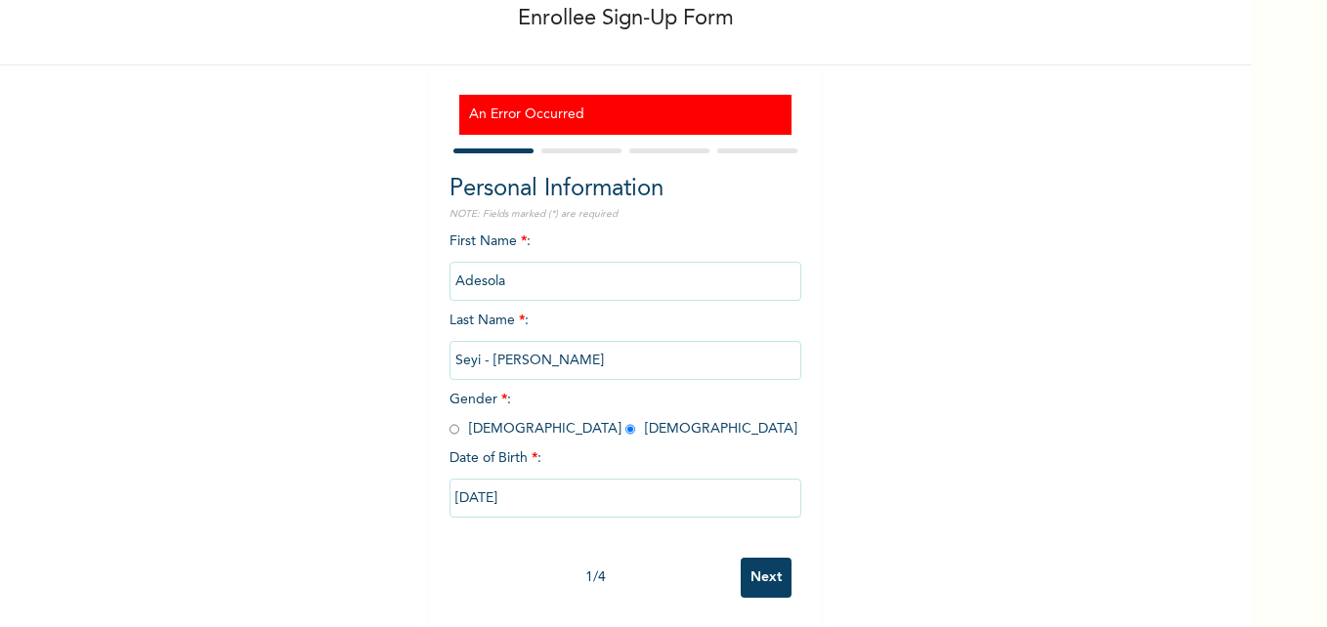
click at [757, 559] on input "Next" at bounding box center [766, 578] width 51 height 40
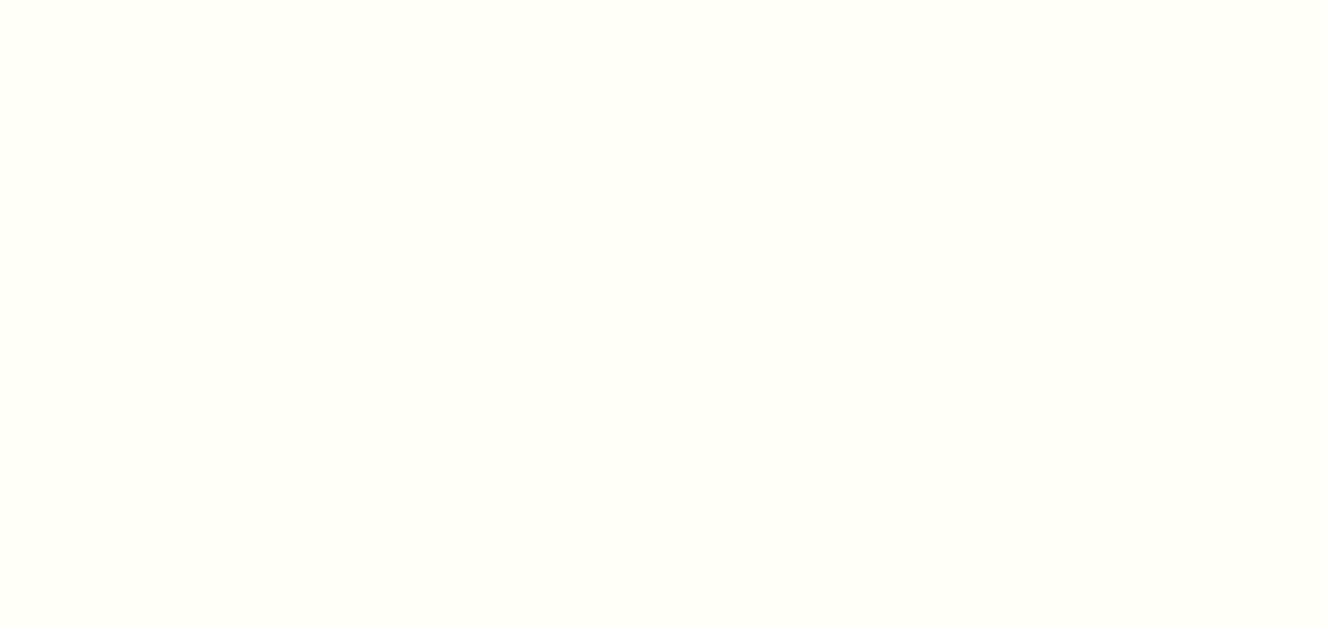
click at [697, 392] on div at bounding box center [663, 313] width 1327 height 627
